Goal: Task Accomplishment & Management: Manage account settings

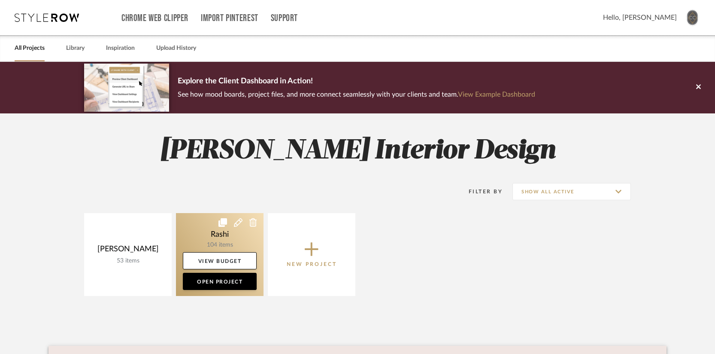
click at [216, 243] on link at bounding box center [220, 254] width 88 height 83
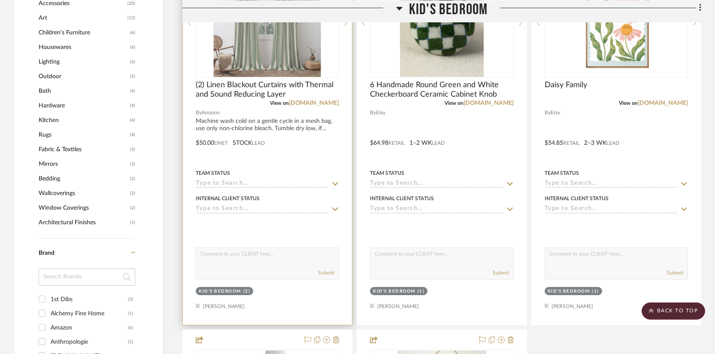
scroll to position [668, 0]
click at [272, 122] on div at bounding box center [267, 136] width 169 height 376
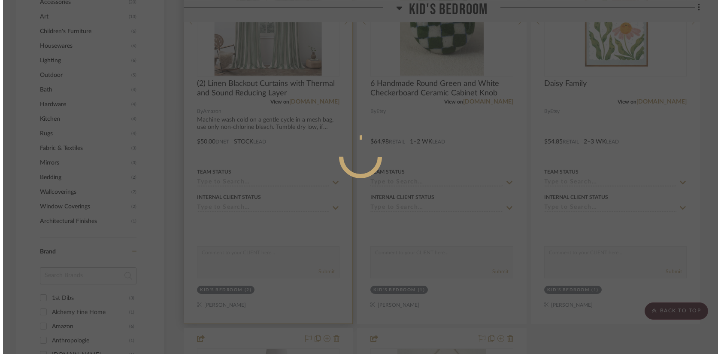
scroll to position [0, 0]
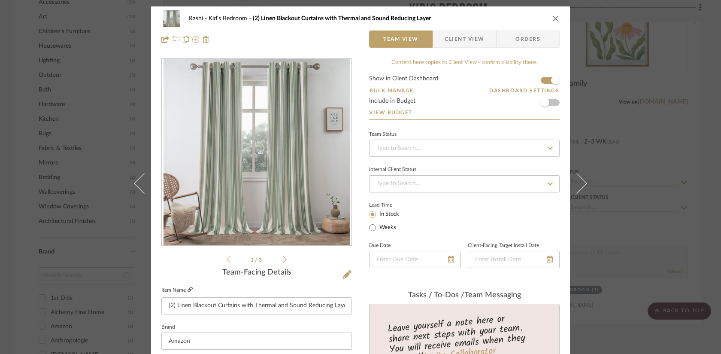
click at [189, 290] on icon at bounding box center [190, 289] width 5 height 5
click at [675, 87] on div "Rashi Kid's Bedroom (2) Linen Blackout Curtains with Thermal and Sound Reducing…" at bounding box center [360, 177] width 721 height 354
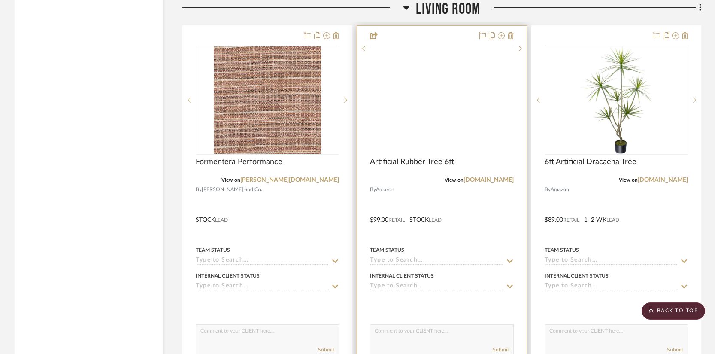
scroll to position [3863, 0]
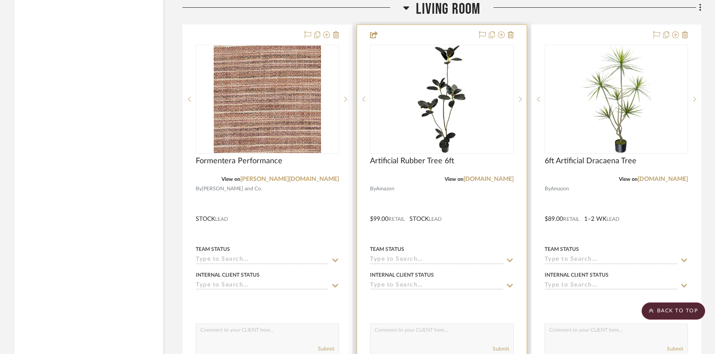
click at [438, 105] on img "0" at bounding box center [442, 99] width 48 height 107
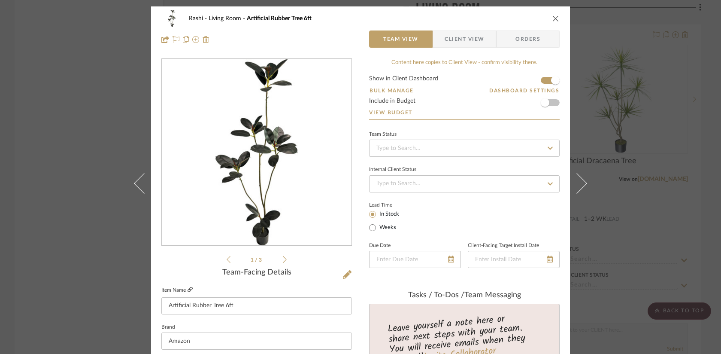
click at [188, 290] on icon at bounding box center [190, 289] width 5 height 5
click at [556, 18] on icon "close" at bounding box center [556, 18] width 7 height 7
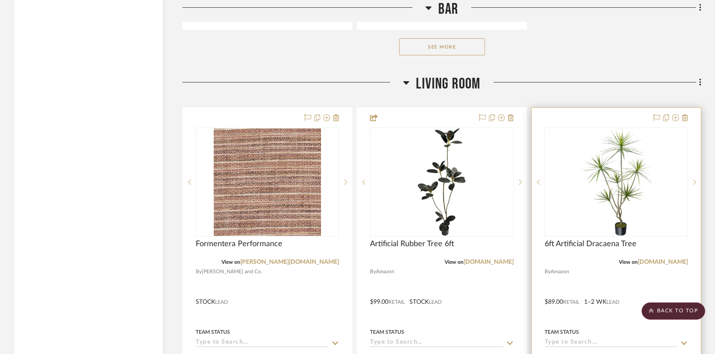
scroll to position [3806, 0]
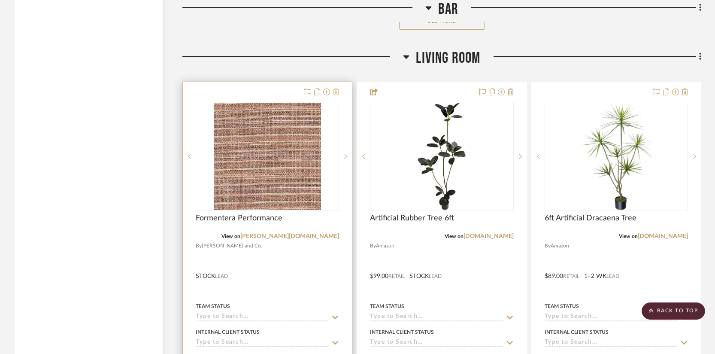
click at [337, 89] on icon at bounding box center [336, 91] width 6 height 7
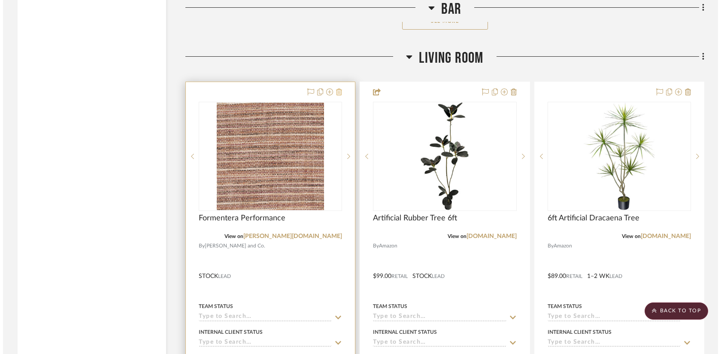
scroll to position [0, 0]
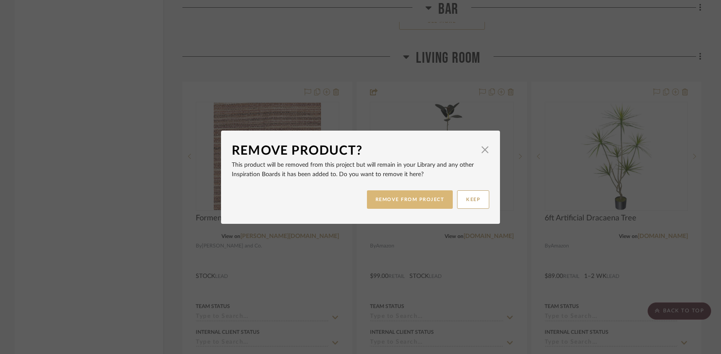
click at [420, 198] on button "REMOVE FROM PROJECT" at bounding box center [410, 199] width 86 height 18
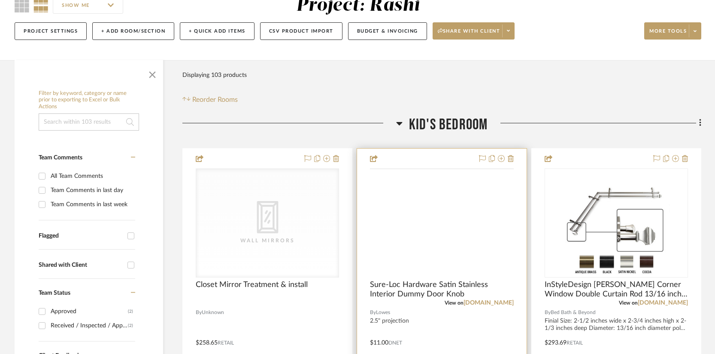
scroll to position [108, 0]
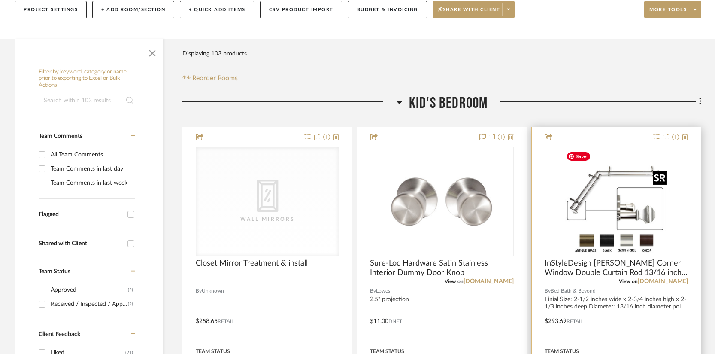
click at [583, 217] on img "0" at bounding box center [616, 201] width 107 height 107
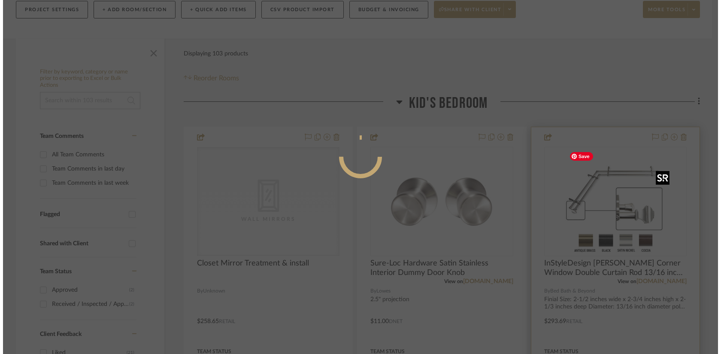
scroll to position [0, 0]
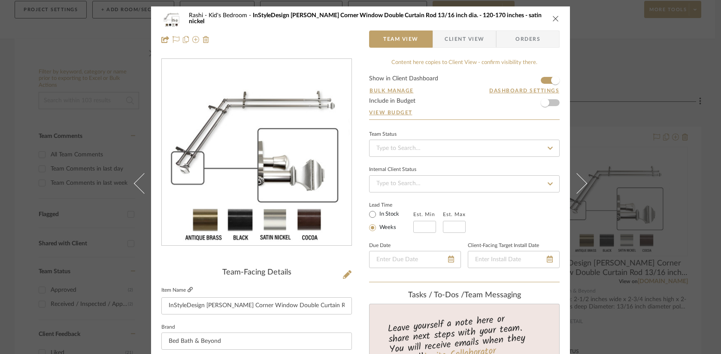
click at [189, 291] on icon at bounding box center [190, 289] width 5 height 5
click at [188, 292] on icon at bounding box center [190, 289] width 5 height 5
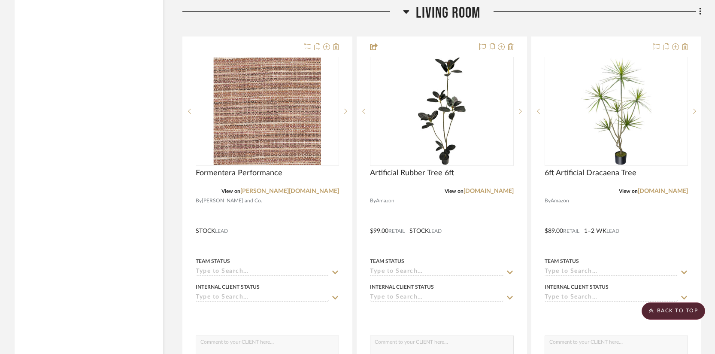
scroll to position [3854, 0]
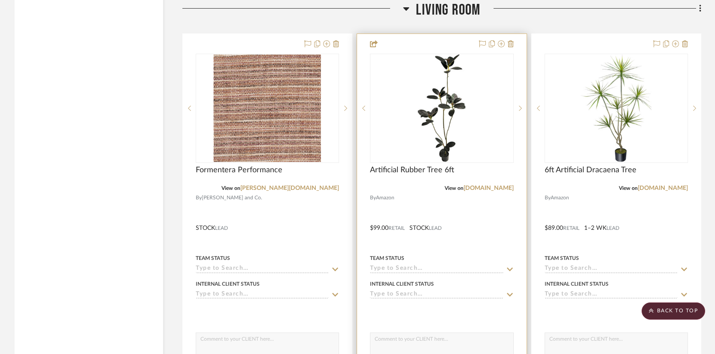
click at [427, 103] on img "0" at bounding box center [442, 108] width 48 height 107
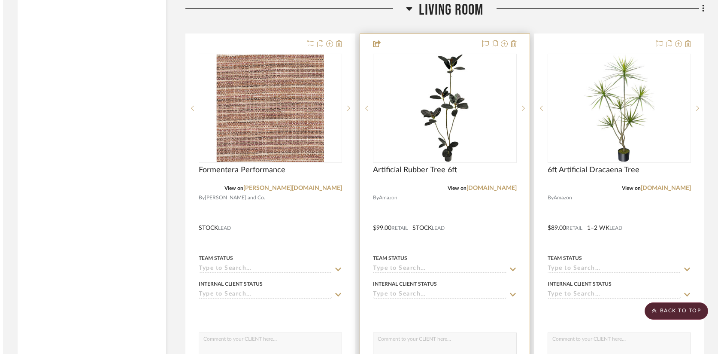
scroll to position [0, 0]
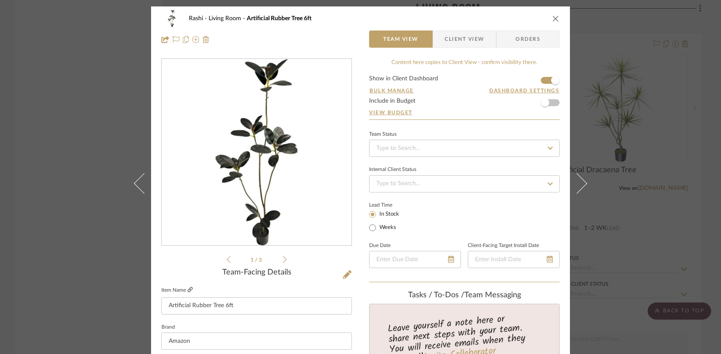
click at [188, 289] on icon at bounding box center [190, 289] width 5 height 5
